Goal: Information Seeking & Learning: Learn about a topic

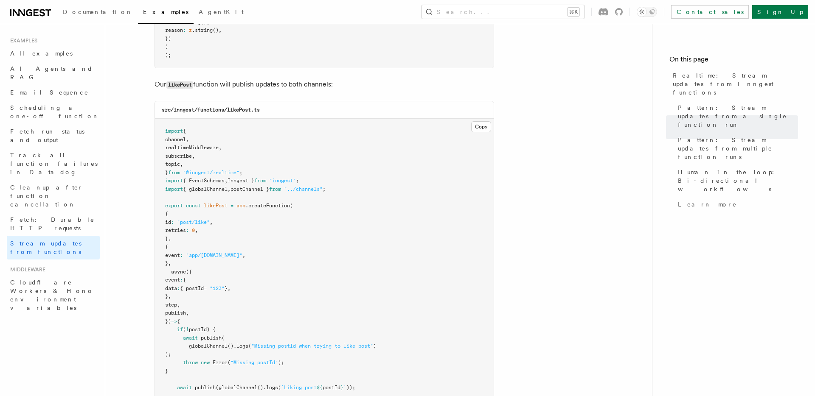
scroll to position [1019, 0]
click at [526, 177] on article "Examples Realtime: Stream updates from Inngest functions Inngest Realtime enabl…" at bounding box center [378, 248] width 519 height 2460
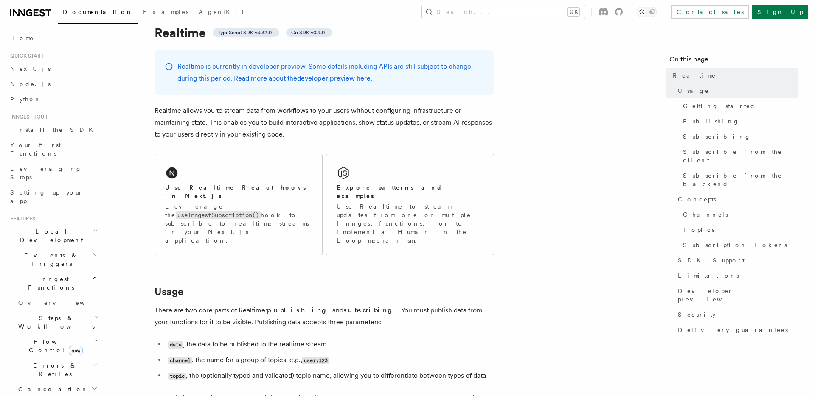
scroll to position [1181, 0]
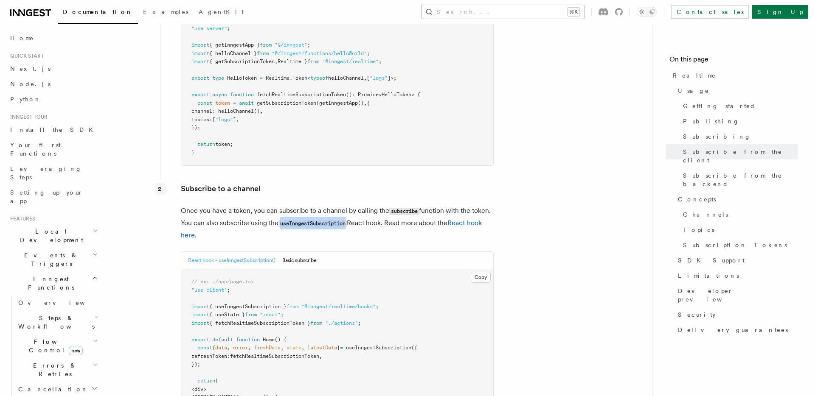
click at [564, 11] on button "Search... ⌘K" at bounding box center [502, 12] width 163 height 14
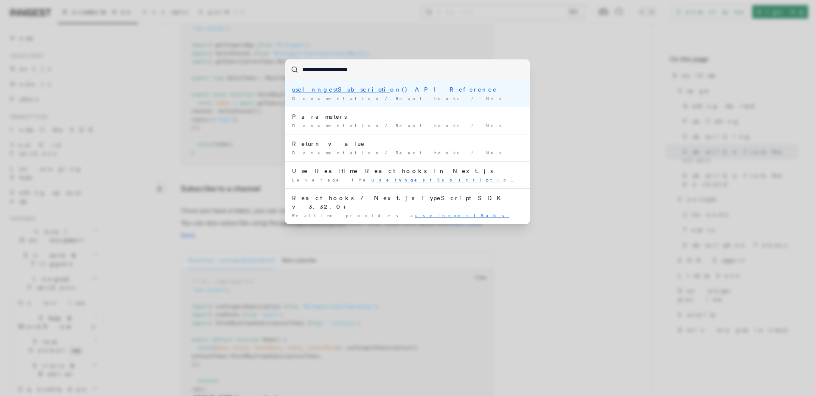
type input "**********"
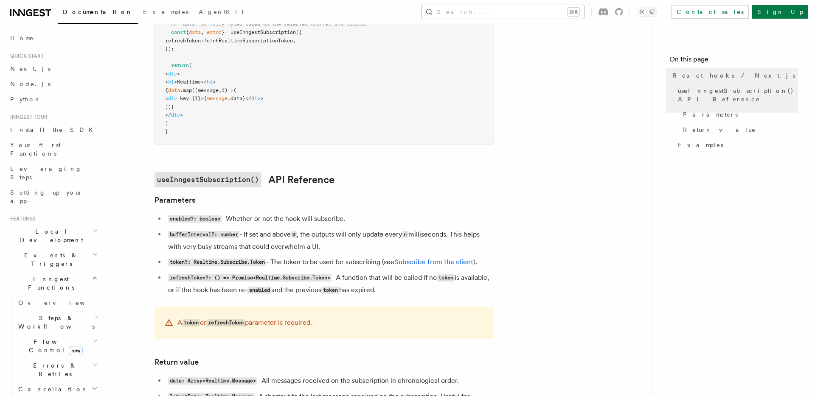
scroll to position [526, 0]
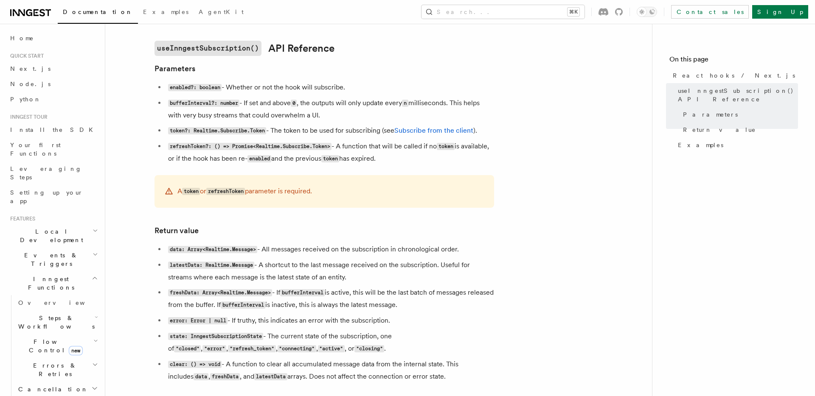
drag, startPoint x: 170, startPoint y: 264, endPoint x: 348, endPoint y: 277, distance: 178.7
click at [348, 277] on li "latestData: Realtime.Message - A shortcut to the last message received on the s…" at bounding box center [330, 271] width 328 height 24
copy li "latestData: Realtime.Message - A shortcut to the last message received on the s…"
